Goal: Information Seeking & Learning: Learn about a topic

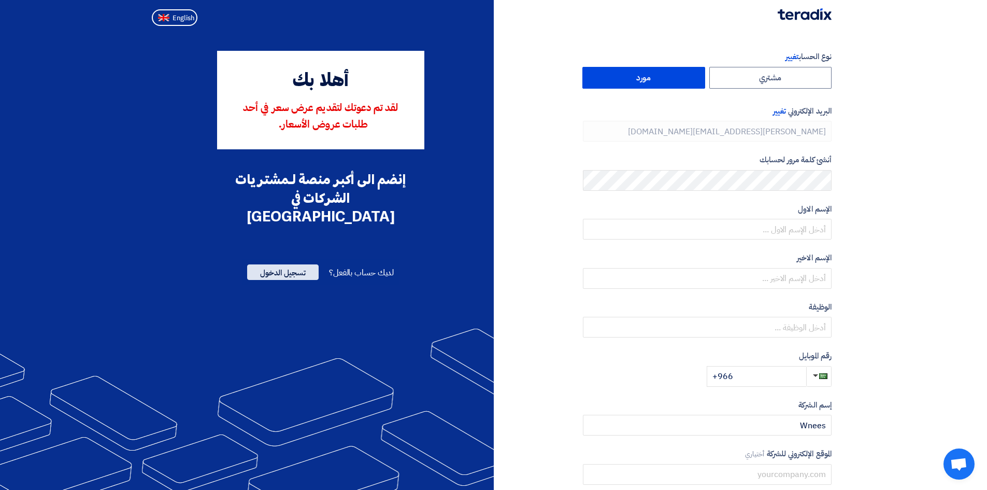
click at [296, 264] on span "تسجيل الدخول" at bounding box center [283, 272] width 72 height 16
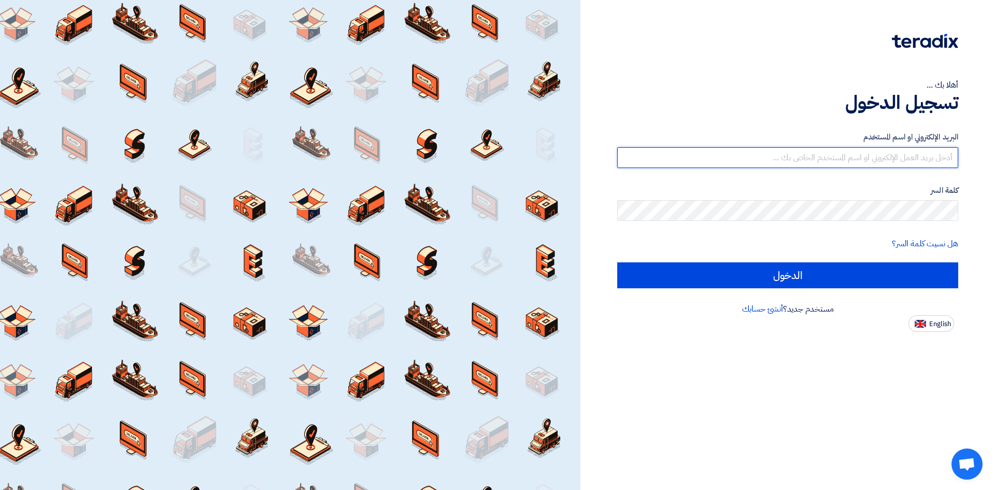
click at [845, 152] on input "text" at bounding box center [787, 157] width 341 height 21
type input "[PERSON_NAME][EMAIL_ADDRESS][DOMAIN_NAME]"
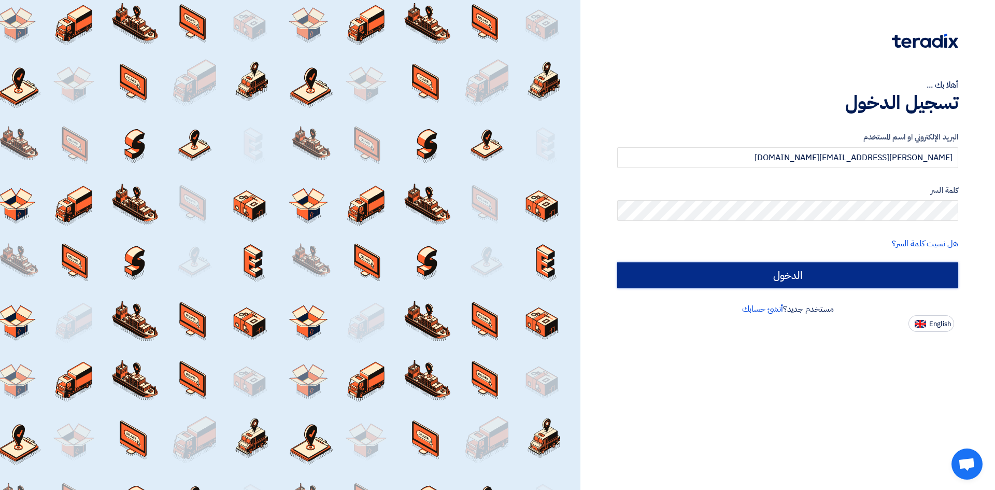
click at [668, 279] on input "الدخول" at bounding box center [787, 275] width 341 height 26
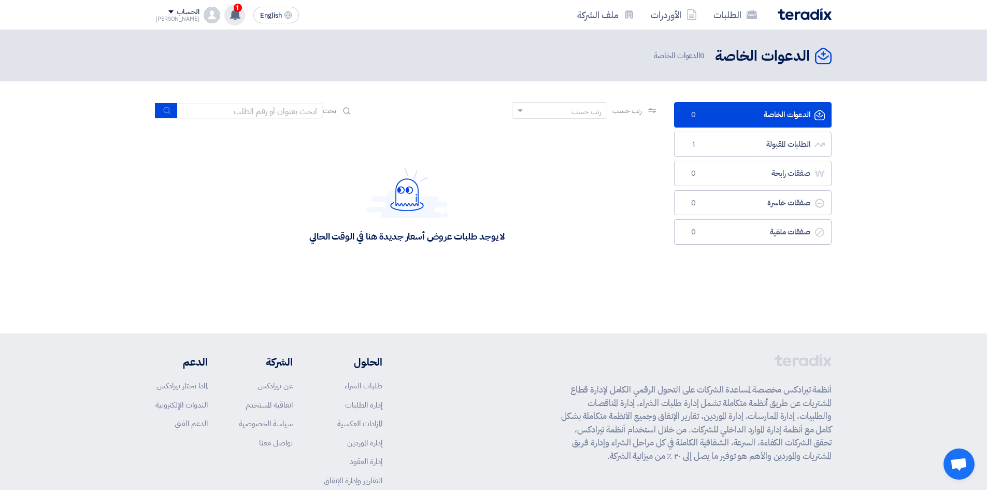
click at [224, 17] on div "1 تعديل جديد خاص بطلب شراء "RFP-[DATE][DATE]". 3 minutes ago تعديل جديد خاص بطل…" at bounding box center [234, 15] width 21 height 21
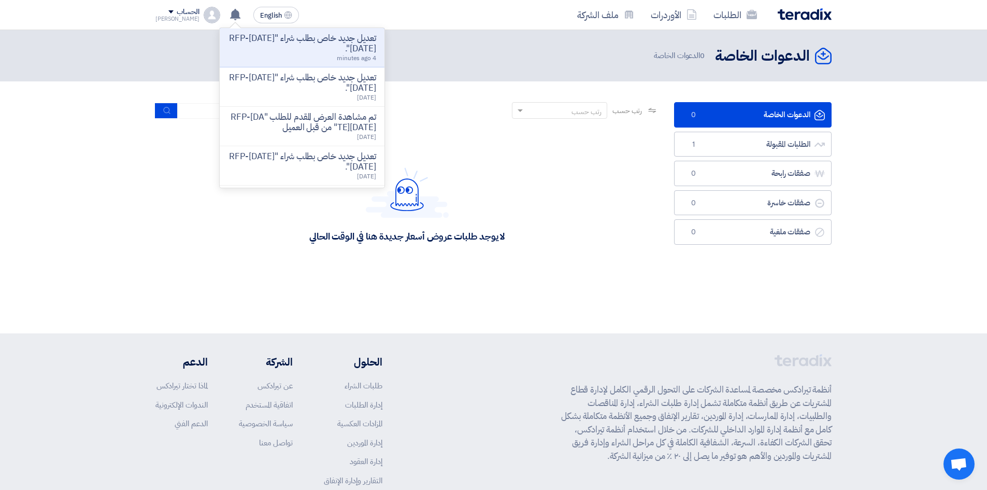
click at [637, 139] on div "لا يوجد طلبات عروض أسعار جديدة هنا في الوقت الحالي" at bounding box center [406, 204] width 503 height 155
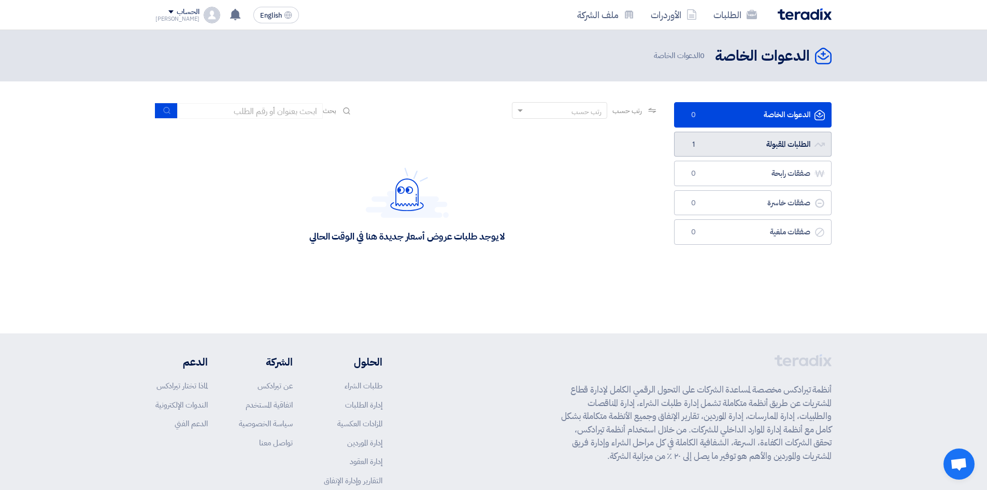
click at [701, 136] on link "الطلبات المقبولة الطلبات المقبولة 1" at bounding box center [753, 144] width 158 height 25
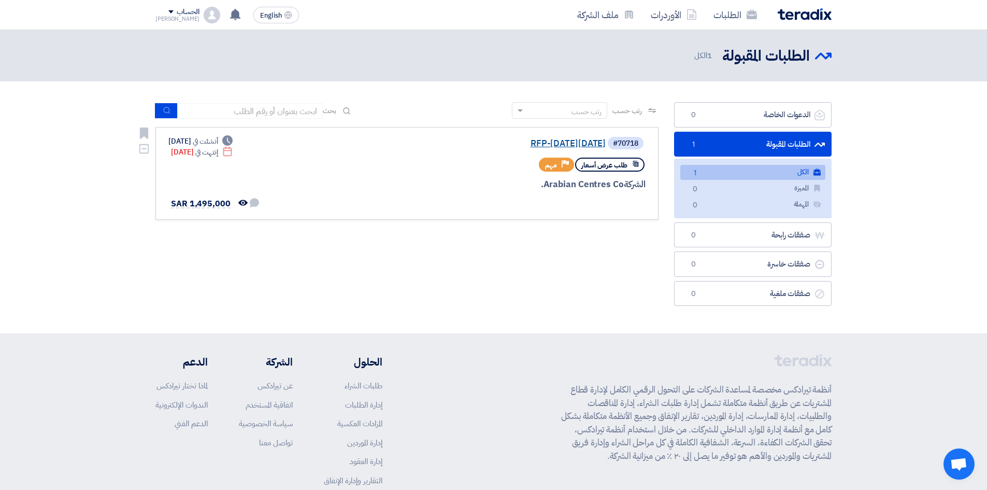
click at [579, 141] on link "RFP-[DATE][DATE]" at bounding box center [502, 143] width 207 height 9
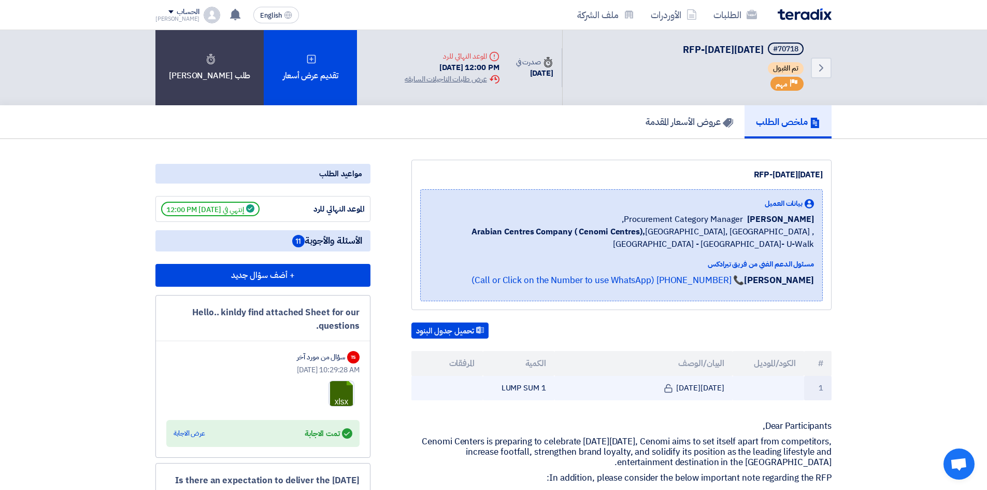
click at [693, 388] on td "[DATE][DATE]" at bounding box center [644, 388] width 179 height 24
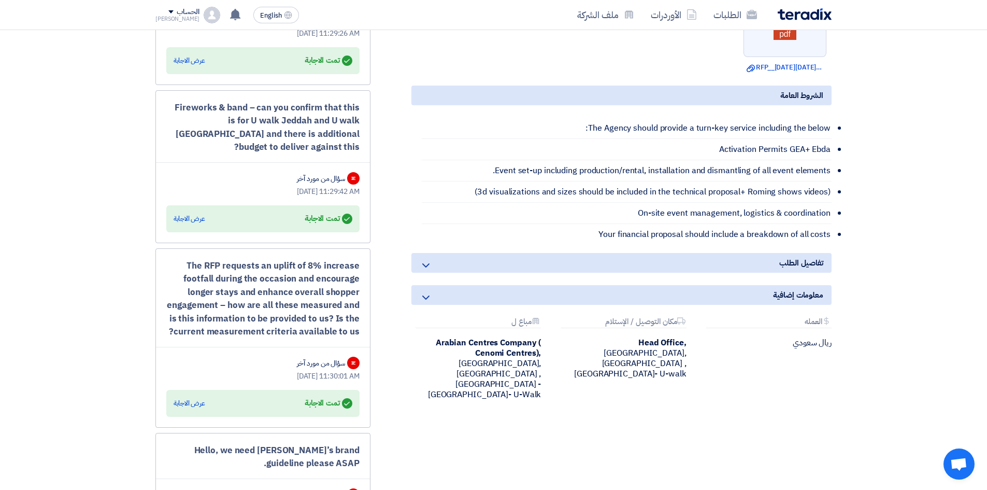
scroll to position [674, 0]
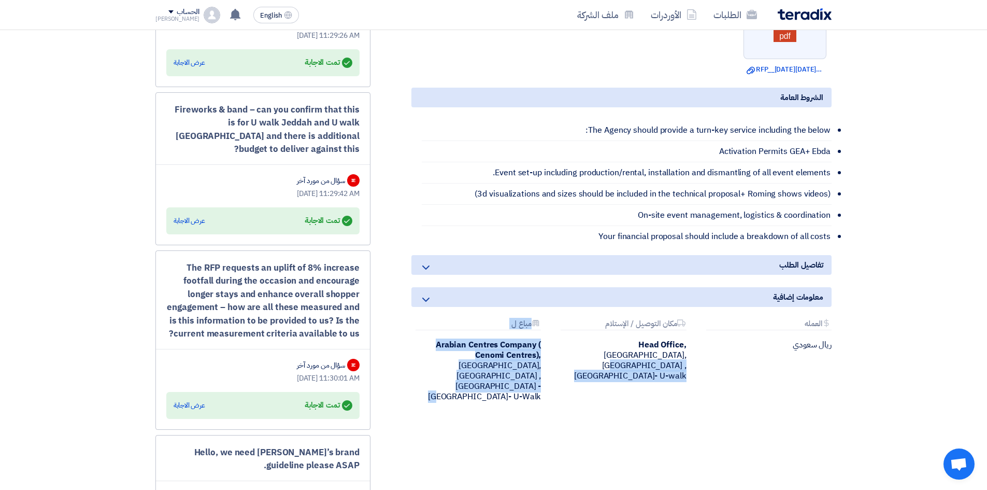
drag, startPoint x: 460, startPoint y: 378, endPoint x: 550, endPoint y: 347, distance: 94.9
click at [550, 347] on div "Attachments [GEOGRAPHIC_DATA] ريال سعودي Attachments مكان التوصيل / [DEMOGRAPHI…" at bounding box center [622, 368] width 436 height 99
click at [563, 384] on div "Attachments [GEOGRAPHIC_DATA] ريال سعودي Attachments مكان التوصيل / [DEMOGRAPHI…" at bounding box center [622, 368] width 436 height 99
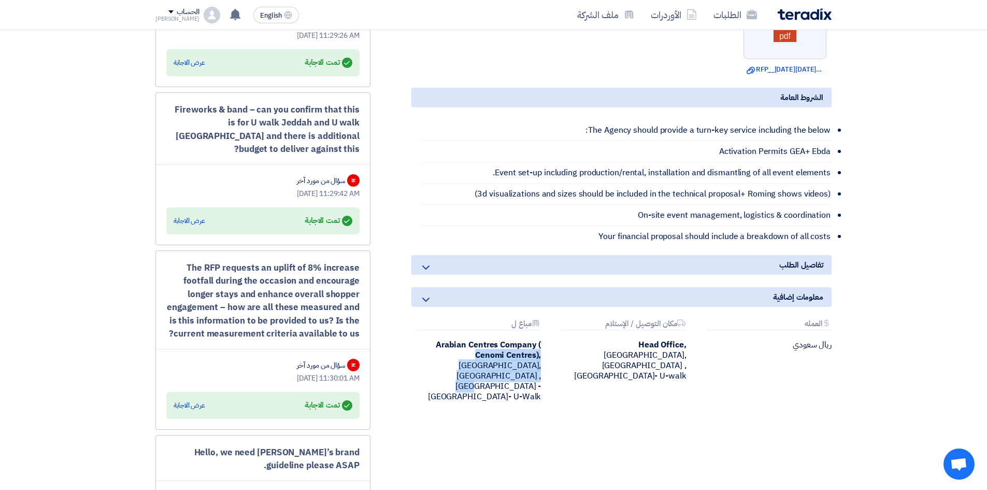
drag, startPoint x: 543, startPoint y: 375, endPoint x: 427, endPoint y: 344, distance: 120.3
click at [427, 344] on div "Attachments مباع ل Arabian Centres Company ( [GEOGRAPHIC_DATA]), [GEOGRAPHIC_DA…" at bounding box center [476, 360] width 145 height 82
click at [583, 396] on div "Attachments [GEOGRAPHIC_DATA] ريال سعودي Attachments مكان التوصيل / [DEMOGRAPHI…" at bounding box center [622, 368] width 436 height 99
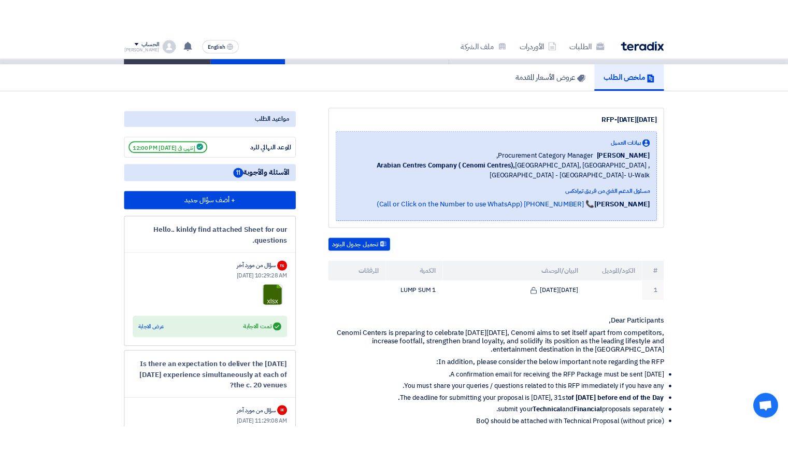
scroll to position [0, 0]
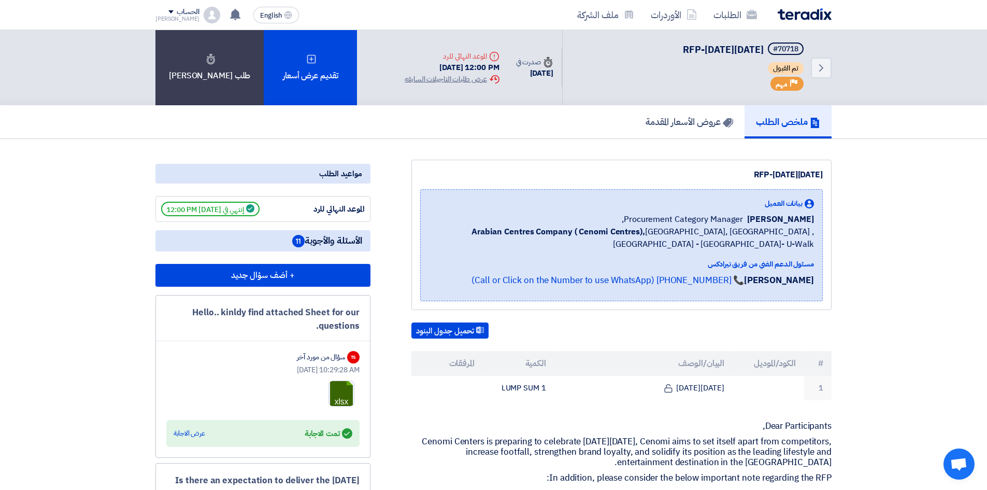
drag, startPoint x: 696, startPoint y: 174, endPoint x: 855, endPoint y: 152, distance: 161.0
